Goal: Task Accomplishment & Management: Use online tool/utility

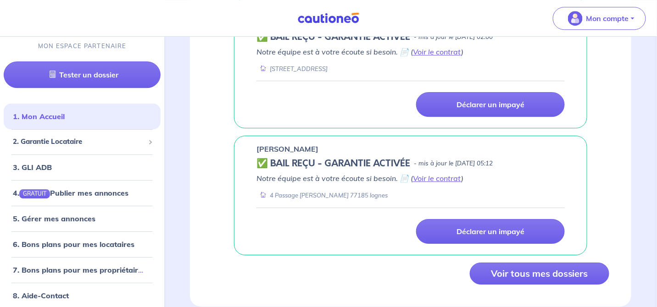
scroll to position [919, 0]
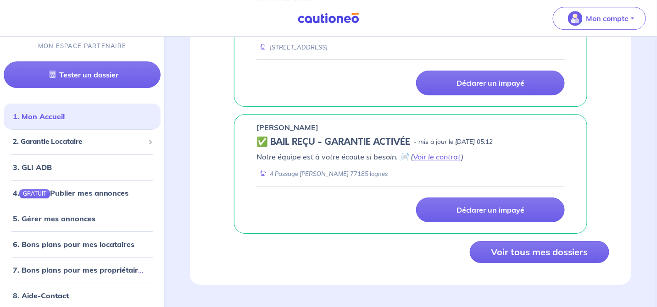
click at [491, 257] on button "Voir tous mes dossiers" at bounding box center [540, 252] width 140 height 22
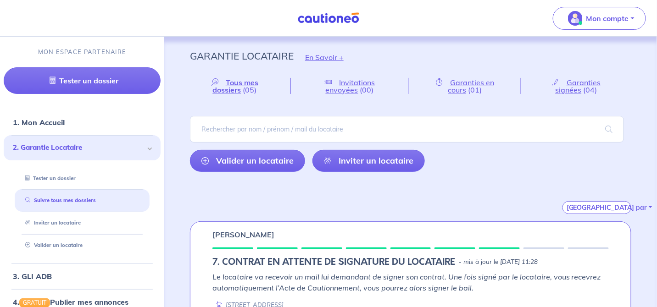
click at [572, 89] on span "Garanties signées" at bounding box center [578, 86] width 45 height 17
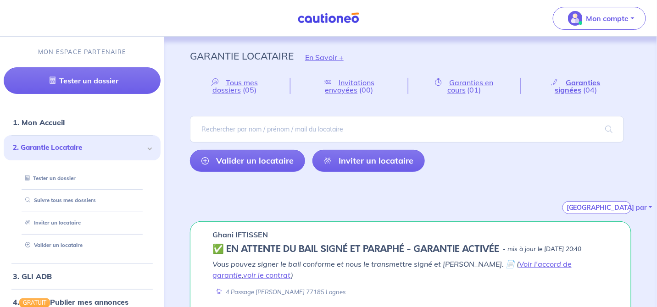
click at [236, 83] on span "Tous mes dossiers" at bounding box center [234, 86] width 45 height 17
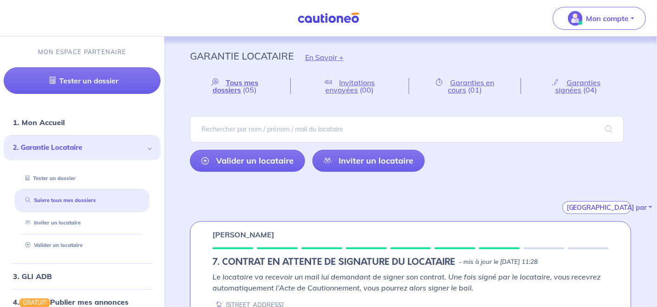
click at [65, 144] on span "2. Garantie Locataire" at bounding box center [79, 148] width 132 height 11
click at [80, 200] on link "Suivre tous mes dossiers" at bounding box center [59, 200] width 74 height 6
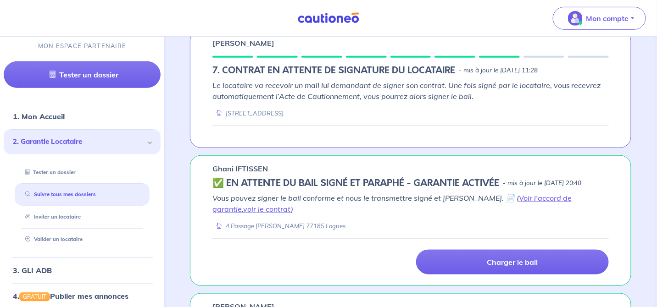
scroll to position [183, 0]
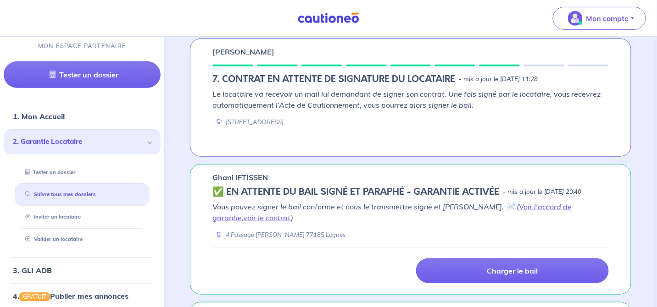
click at [55, 171] on link "Tester un dossier" at bounding box center [49, 172] width 54 height 6
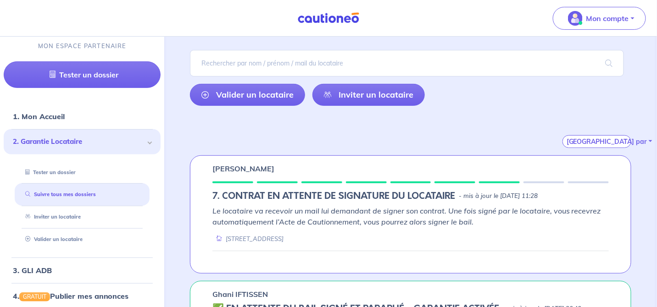
scroll to position [0, 0]
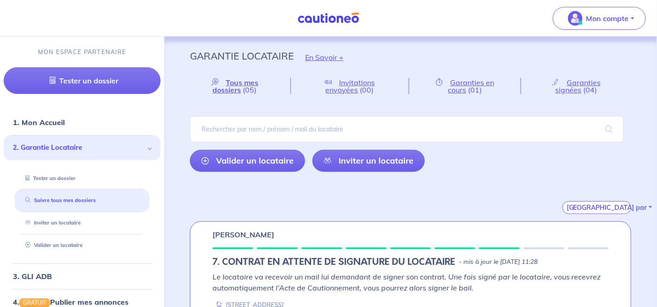
click at [246, 161] on link "Valider un locataire" at bounding box center [247, 161] width 115 height 22
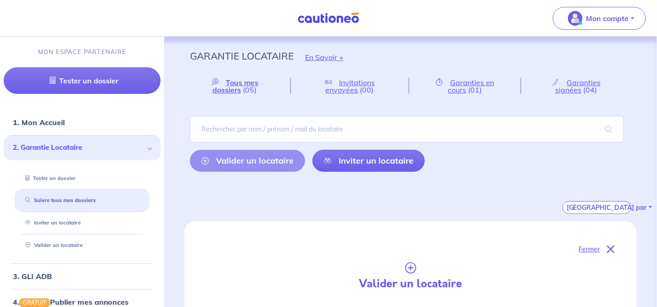
click at [578, 87] on span "Garanties signées" at bounding box center [578, 86] width 45 height 17
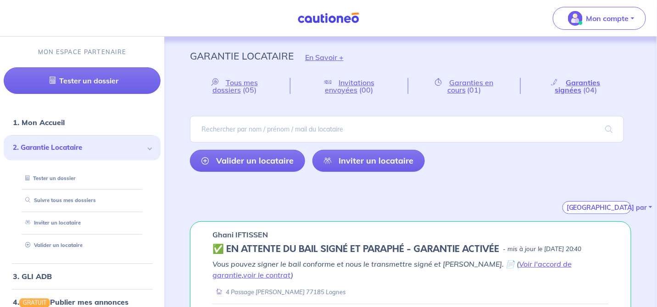
click at [67, 243] on link "Valider un locataire" at bounding box center [52, 245] width 61 height 6
